Goal: Task Accomplishment & Management: Manage account settings

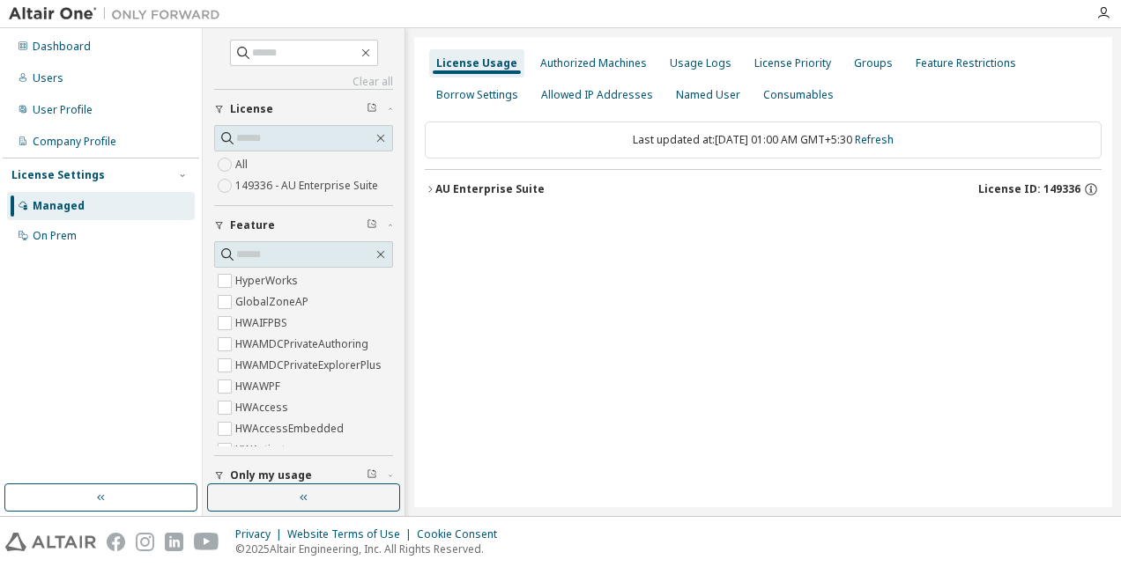
click at [433, 189] on icon "button" at bounding box center [430, 189] width 11 height 11
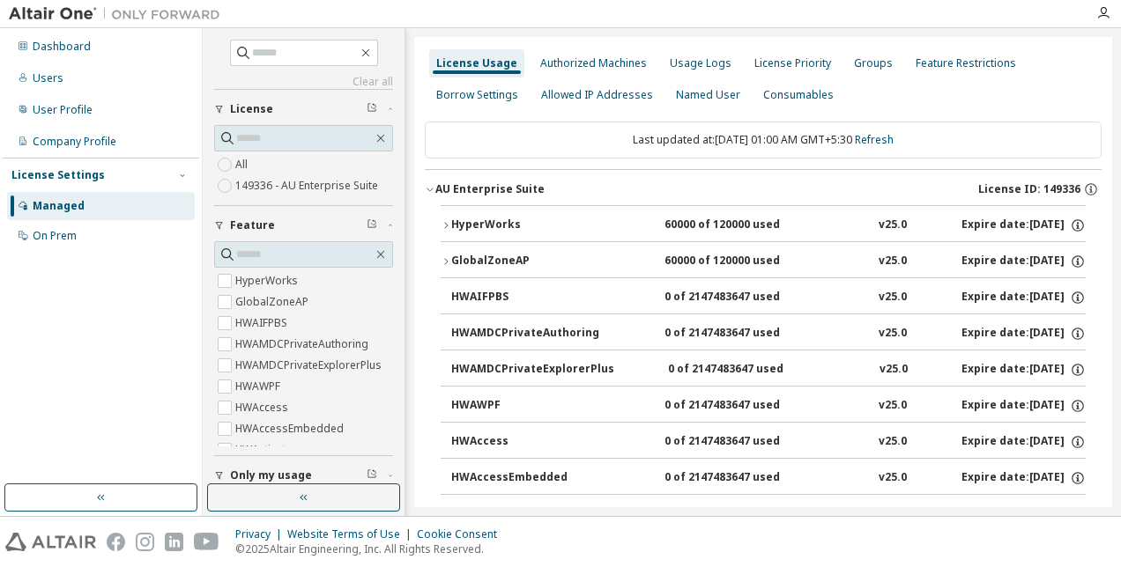
click at [443, 225] on icon "button" at bounding box center [445, 225] width 11 height 11
